Goal: Task Accomplishment & Management: Complete application form

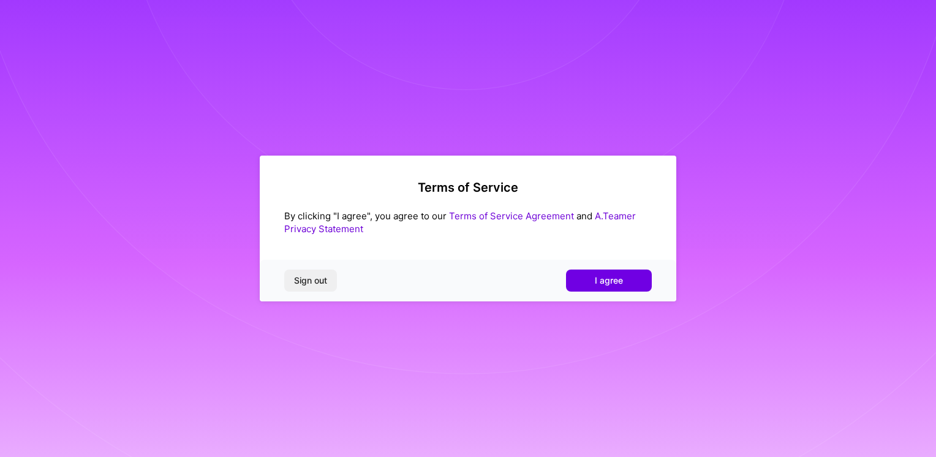
click at [597, 296] on div "Sign out I agree" at bounding box center [468, 281] width 417 height 42
click at [598, 281] on span "I agree" at bounding box center [609, 280] width 28 height 12
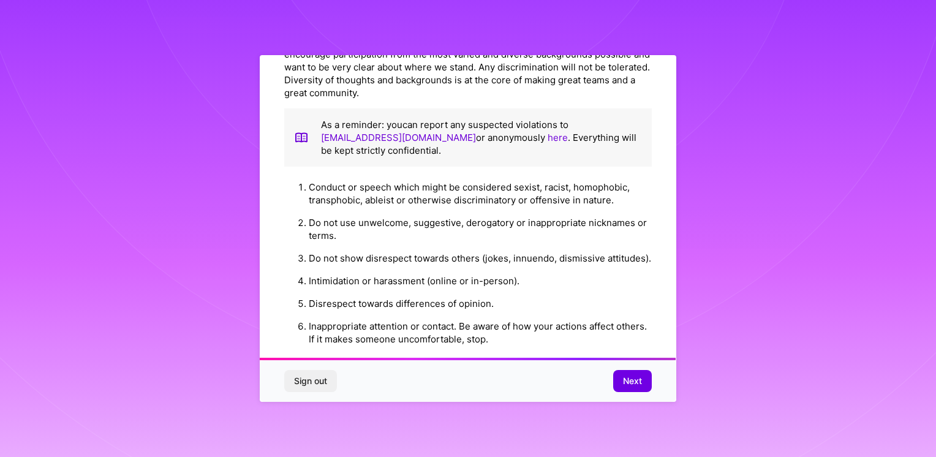
scroll to position [1389, 0]
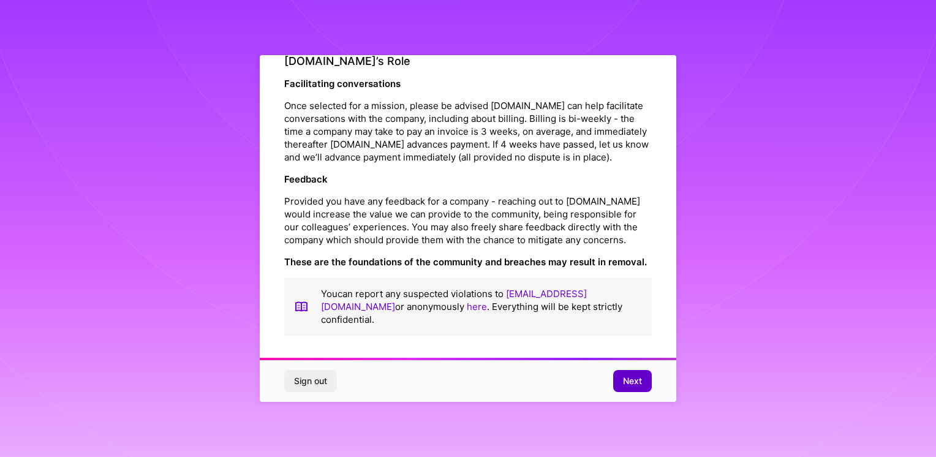
click at [634, 380] on span "Next" at bounding box center [632, 381] width 19 height 12
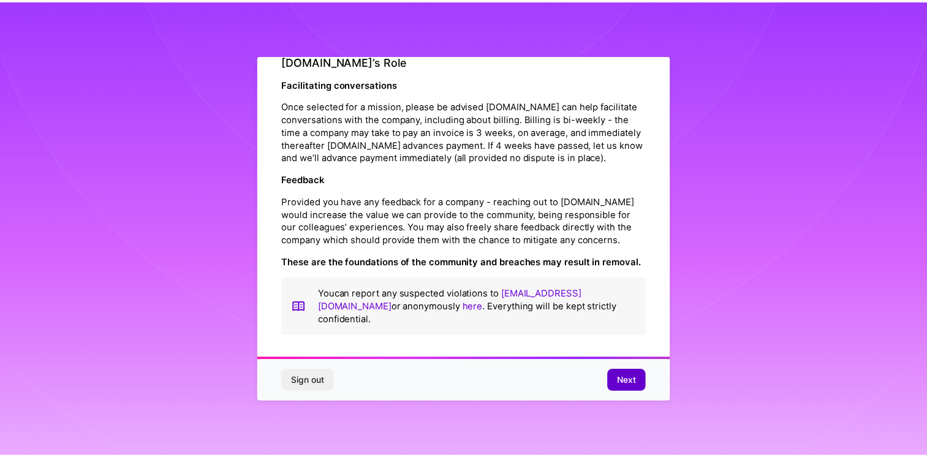
scroll to position [0, 0]
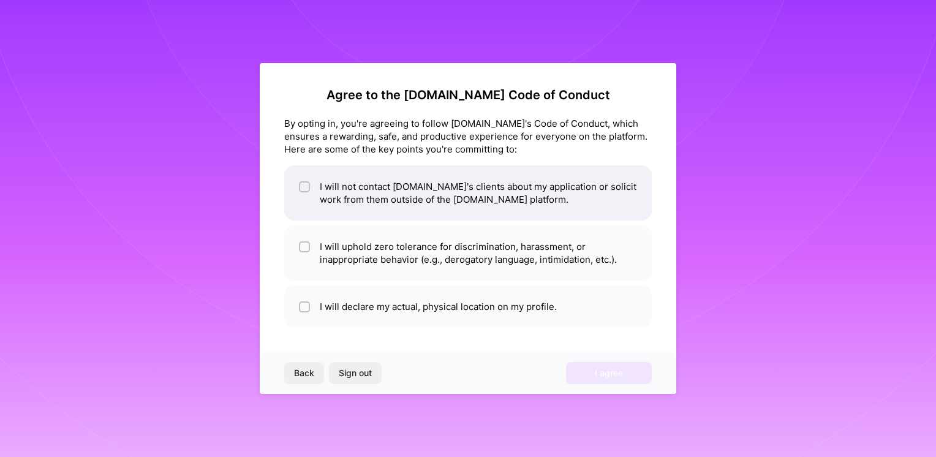
click at [382, 178] on li "I will not contact [DOMAIN_NAME]'s clients about my application or solicit work…" at bounding box center [468, 192] width 368 height 55
checkbox input "true"
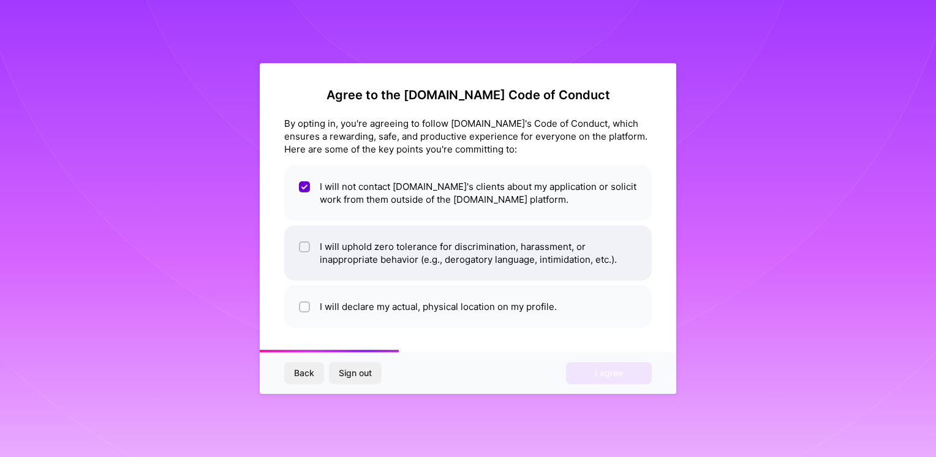
click at [432, 263] on li "I will uphold zero tolerance for discrimination, harassment, or inappropriate b…" at bounding box center [468, 252] width 368 height 55
checkbox input "true"
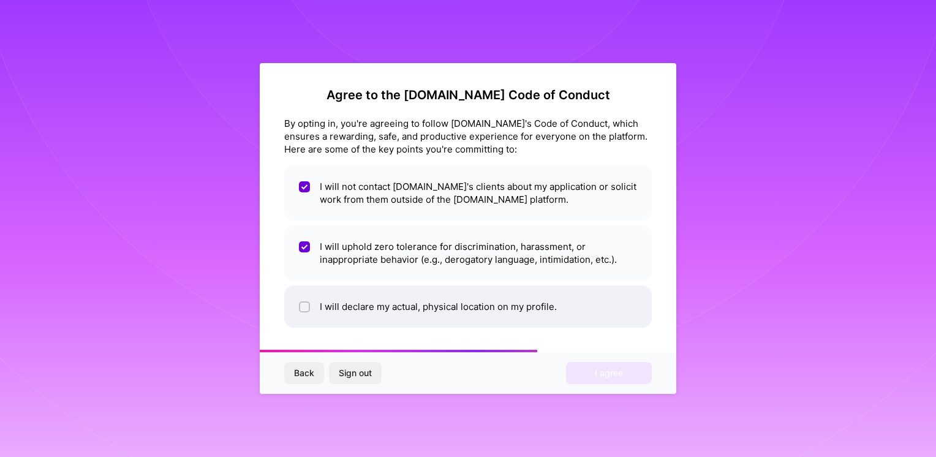
click at [425, 312] on li "I will declare my actual, physical location on my profile." at bounding box center [468, 306] width 368 height 42
checkbox input "true"
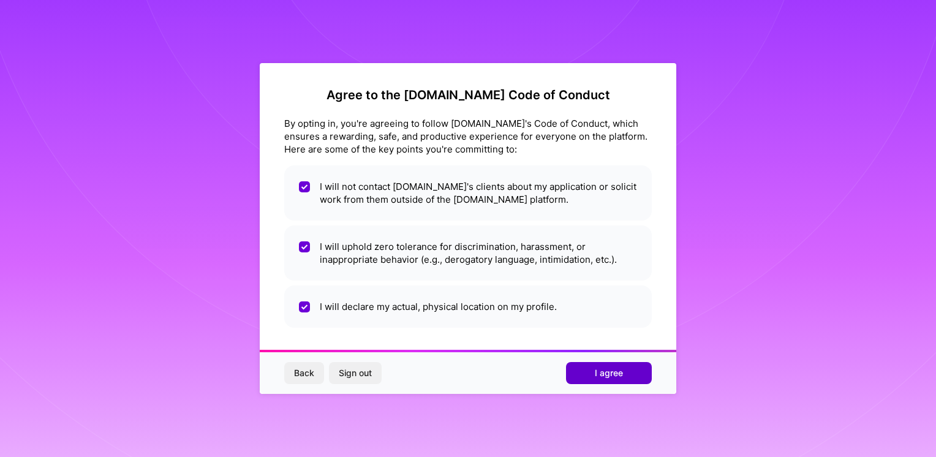
click at [595, 376] on span "I agree" at bounding box center [609, 373] width 28 height 12
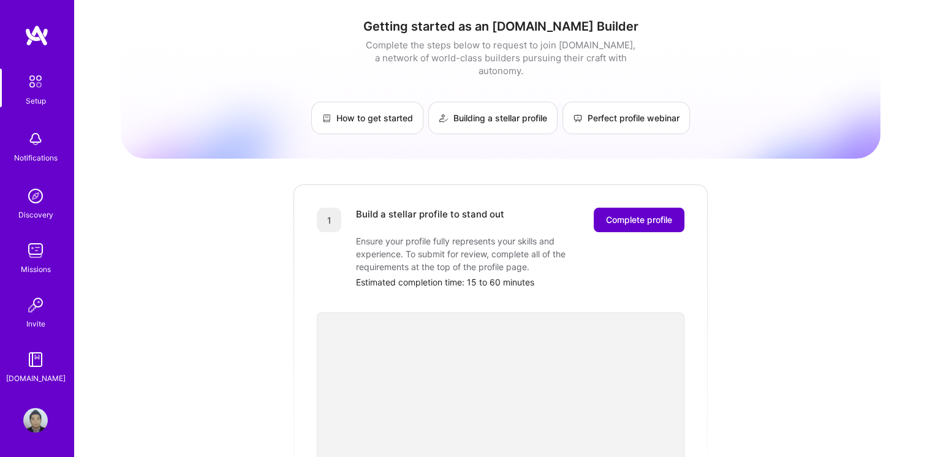
click at [644, 208] on button "Complete profile" at bounding box center [639, 220] width 91 height 25
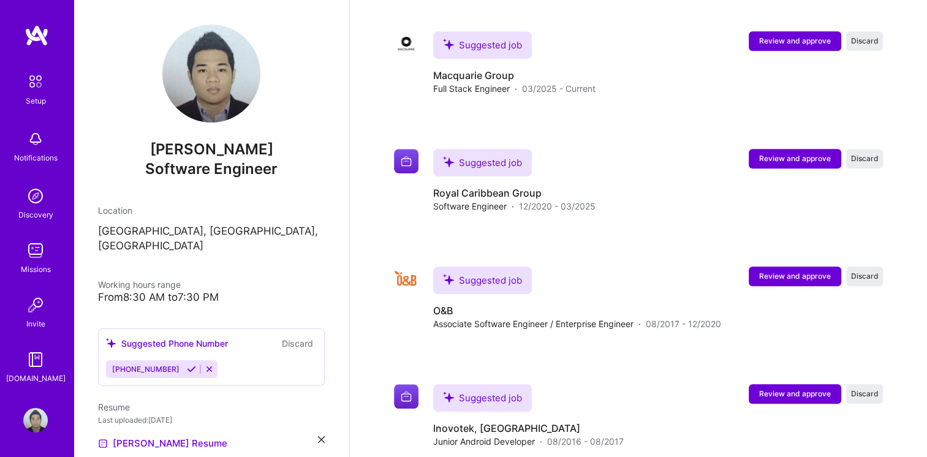
scroll to position [657, 0]
